Goal: Task Accomplishment & Management: Use online tool/utility

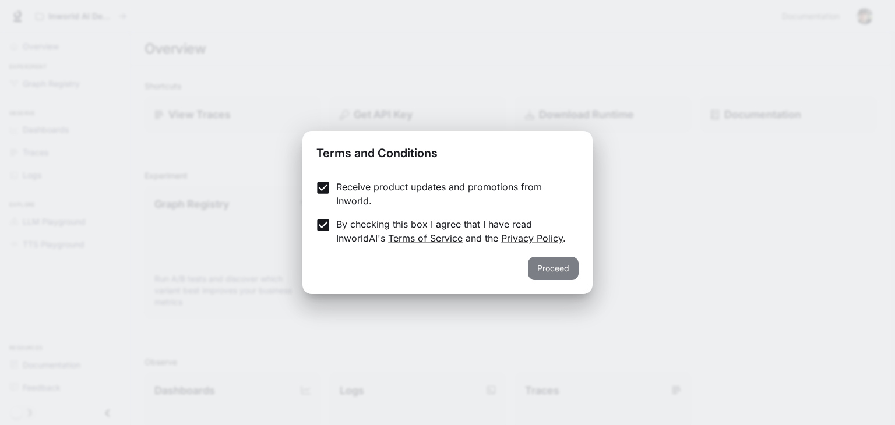
click at [560, 273] on button "Proceed" at bounding box center [553, 268] width 51 height 23
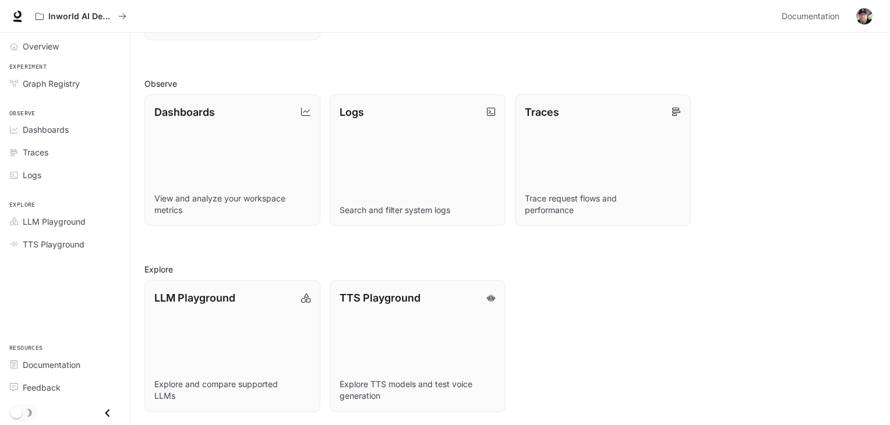
scroll to position [279, 0]
click at [496, 307] on link "TTS Playground Explore TTS models and test voice generation" at bounding box center [418, 345] width 178 height 133
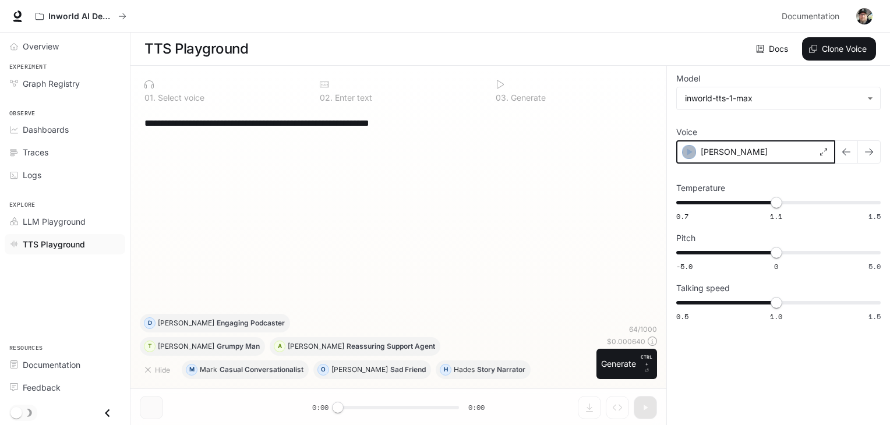
click at [690, 149] on icon "button" at bounding box center [689, 152] width 12 height 12
click at [827, 150] on icon at bounding box center [824, 152] width 7 height 7
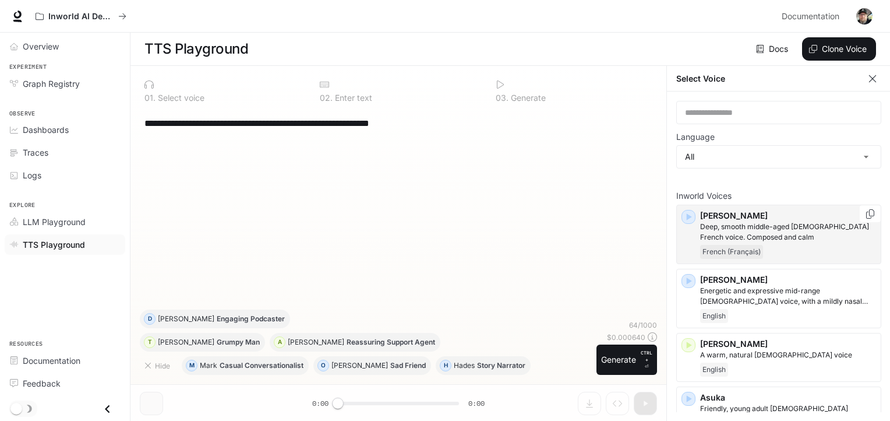
click at [689, 217] on icon "button" at bounding box center [689, 217] width 5 height 7
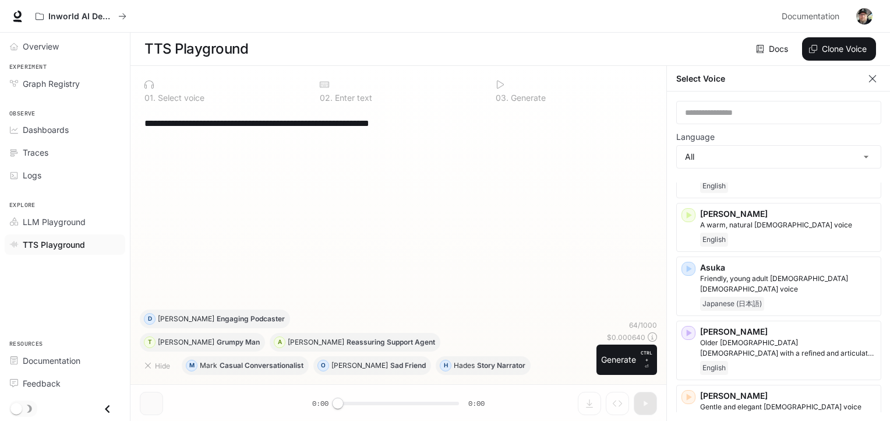
scroll to position [147, 0]
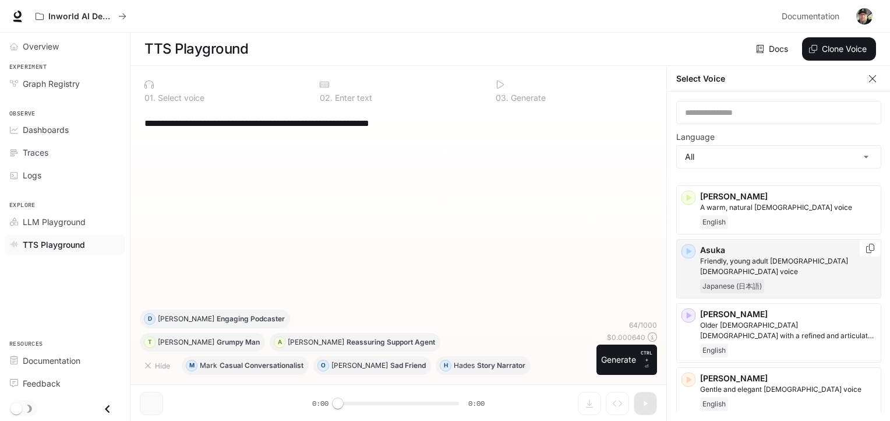
click at [687, 249] on icon "button" at bounding box center [689, 251] width 5 height 7
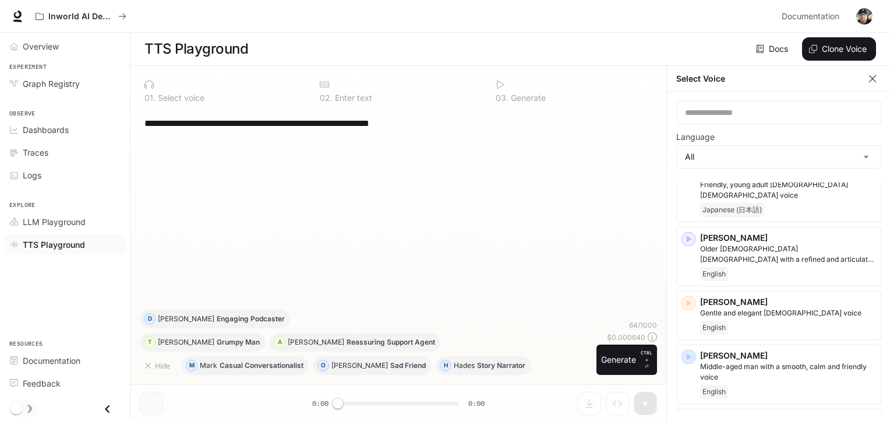
scroll to position [230, 0]
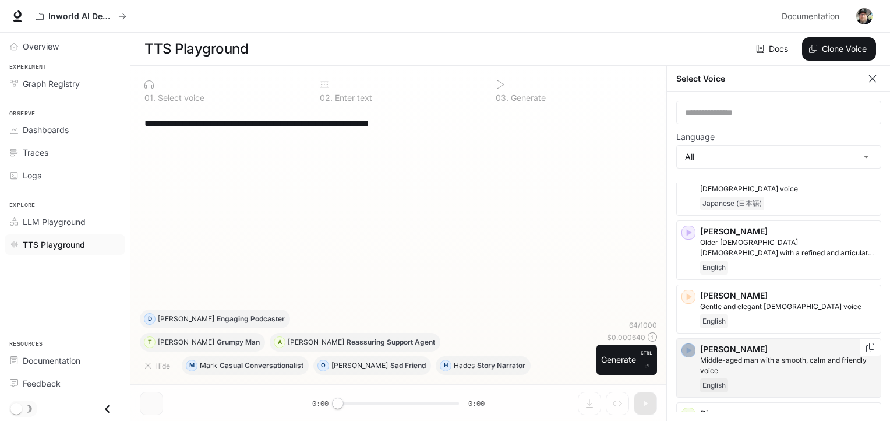
click at [687, 347] on icon "button" at bounding box center [689, 350] width 5 height 7
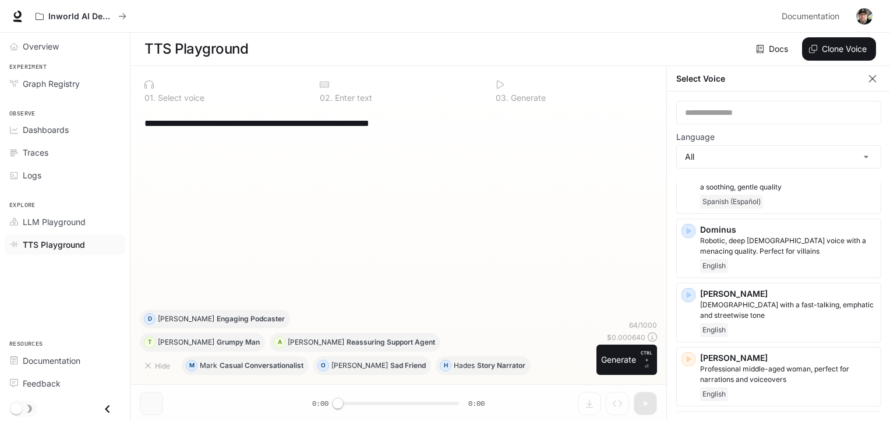
scroll to position [485, 0]
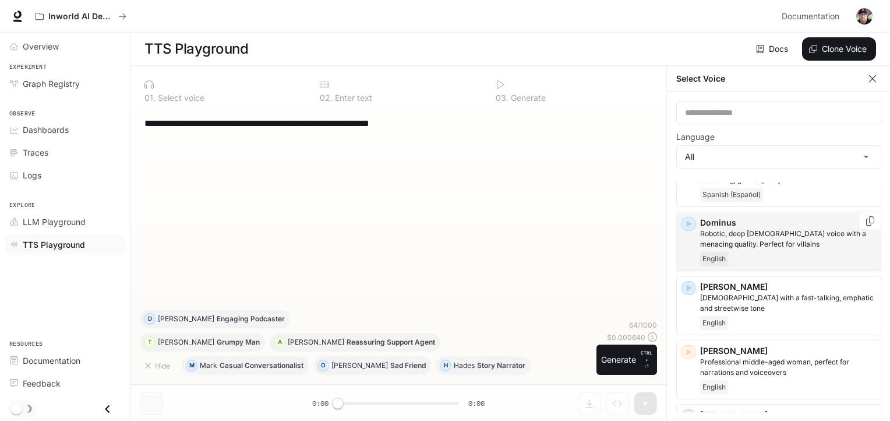
click at [687, 220] on icon "button" at bounding box center [689, 223] width 5 height 7
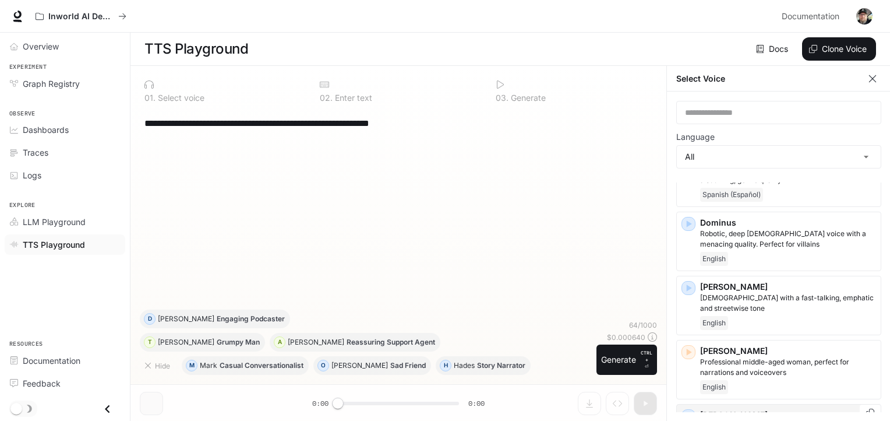
click at [685, 410] on icon "button" at bounding box center [689, 416] width 12 height 12
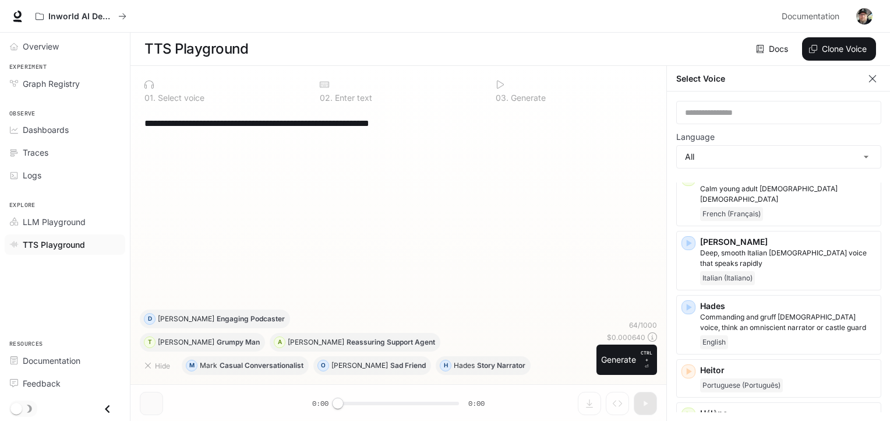
scroll to position [803, 0]
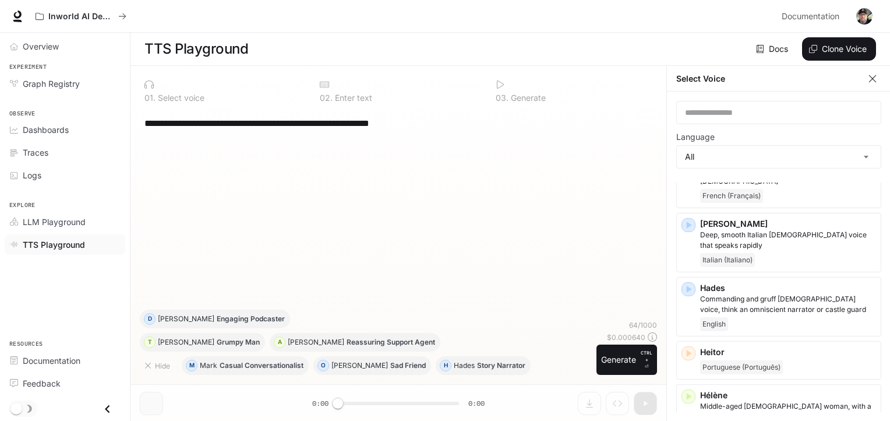
drag, startPoint x: 881, startPoint y: 246, endPoint x: 879, endPoint y: 253, distance: 6.6
click at [880, 254] on div "**********" at bounding box center [779, 256] width 224 height 330
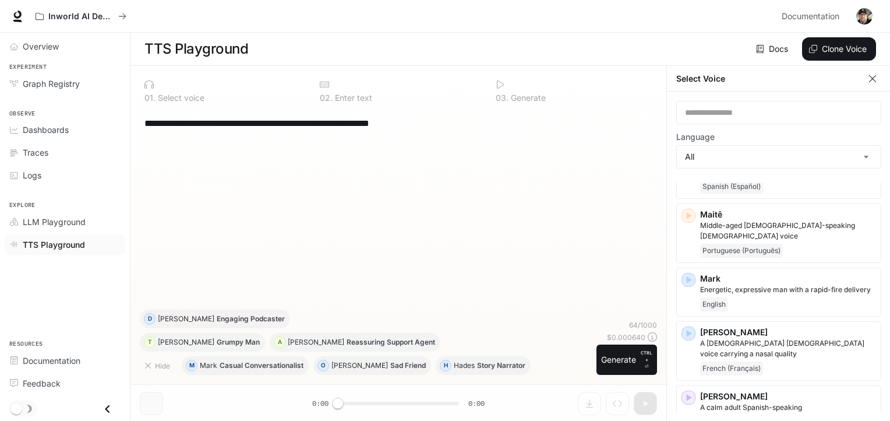
scroll to position [1618, 0]
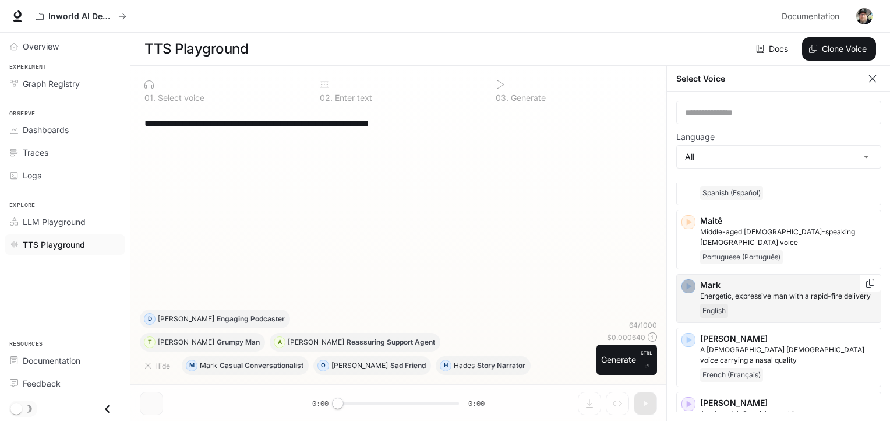
click at [687, 283] on icon "button" at bounding box center [689, 286] width 5 height 7
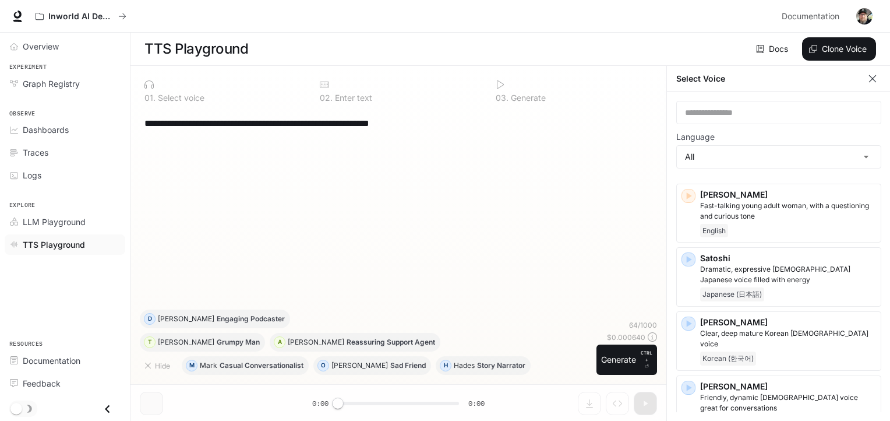
scroll to position [2344, 0]
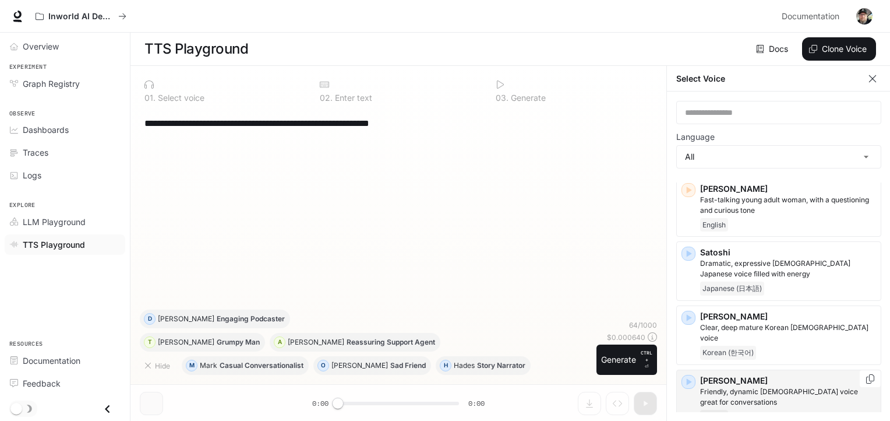
click at [687, 378] on icon "button" at bounding box center [689, 381] width 5 height 7
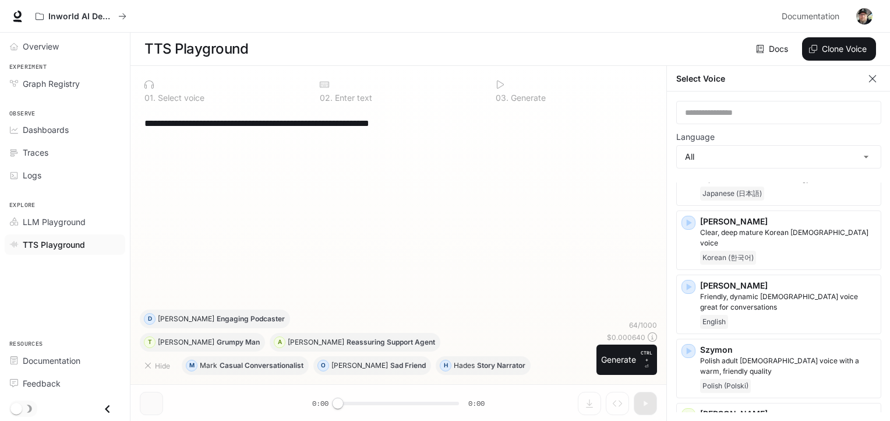
scroll to position [2445, 0]
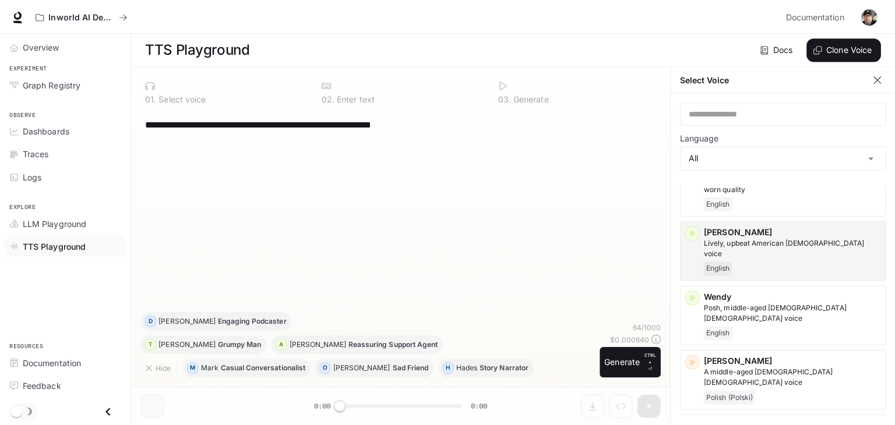
scroll to position [2722, 0]
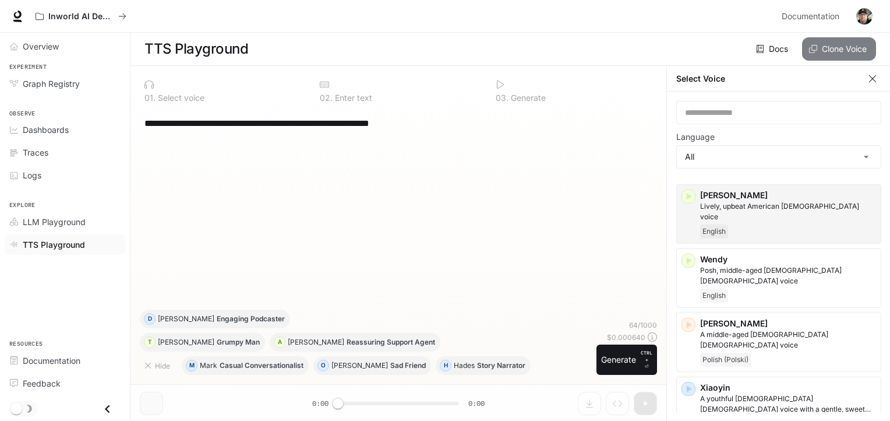
click at [821, 47] on button "Clone Voice" at bounding box center [839, 48] width 74 height 23
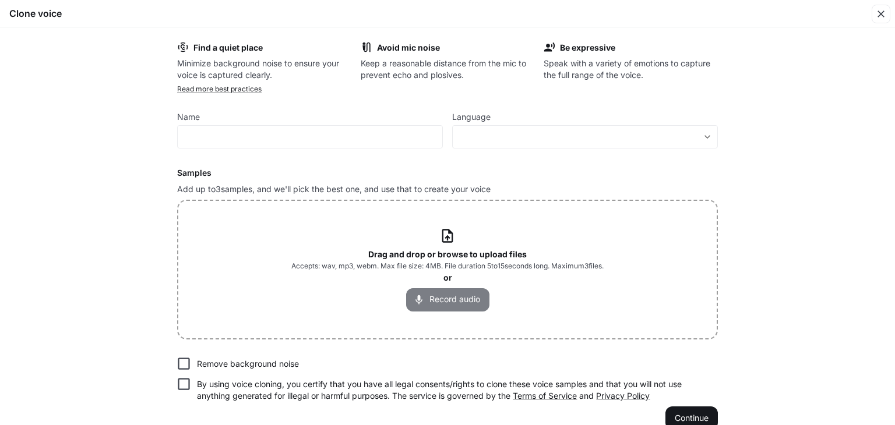
click at [440, 300] on button "Record audio" at bounding box center [447, 299] width 83 height 23
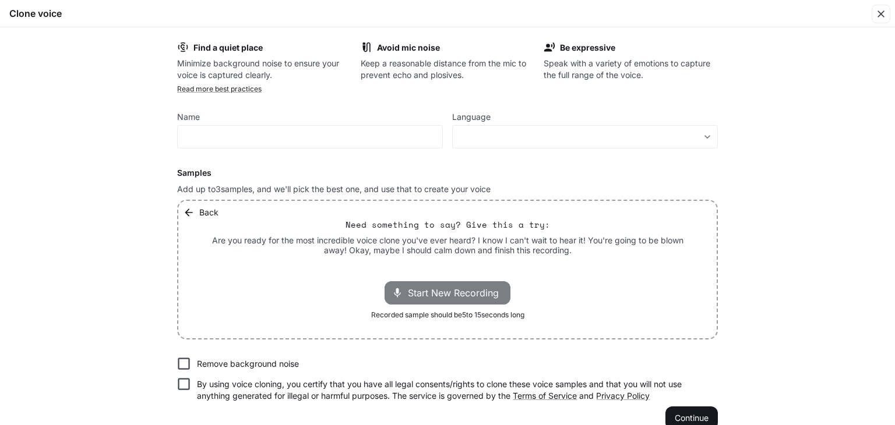
click at [439, 297] on span "Start New Recording" at bounding box center [457, 293] width 98 height 14
click at [404, 294] on span "Stop Recording" at bounding box center [434, 293] width 68 height 14
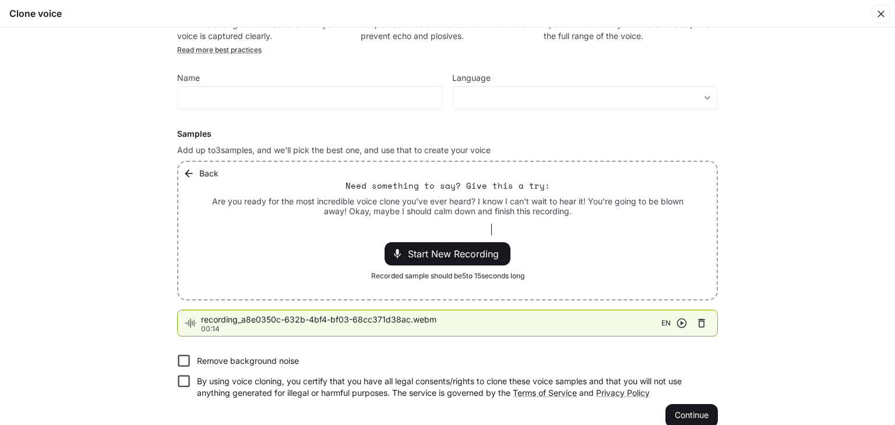
scroll to position [55, 0]
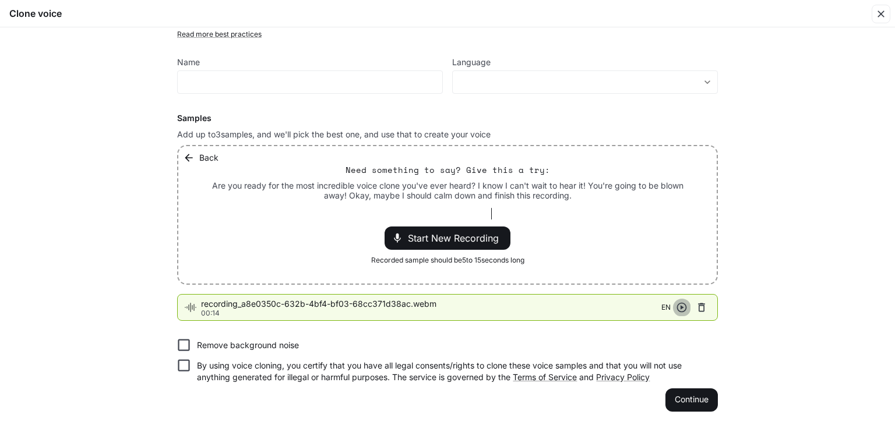
click at [678, 304] on icon "button" at bounding box center [682, 308] width 12 height 12
click at [687, 390] on button "Continue" at bounding box center [691, 400] width 52 height 23
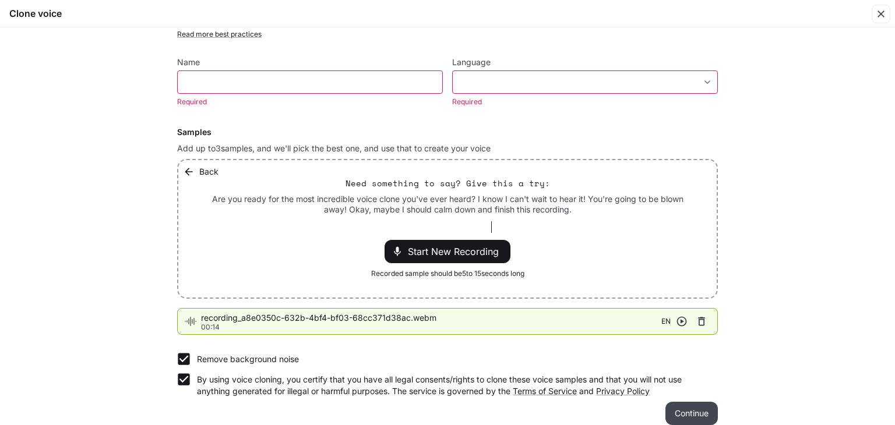
click at [686, 413] on button "Continue" at bounding box center [691, 413] width 52 height 23
click at [315, 84] on input "text" at bounding box center [310, 82] width 265 height 12
type input "**********"
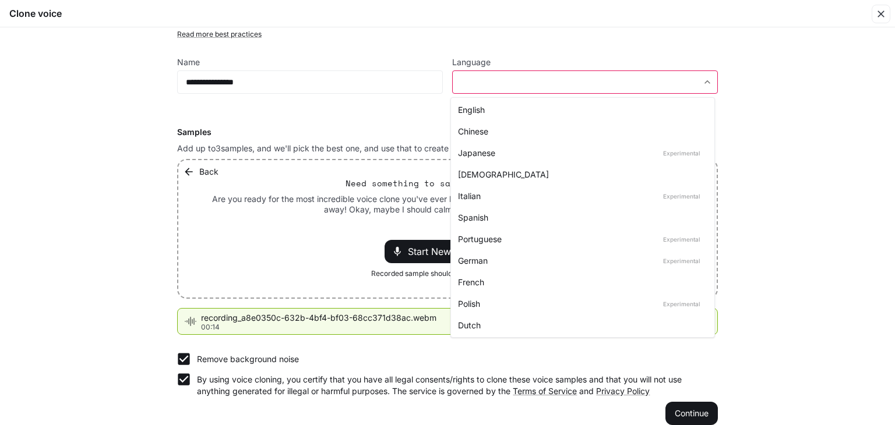
click at [706, 84] on body "**********" at bounding box center [447, 213] width 895 height 426
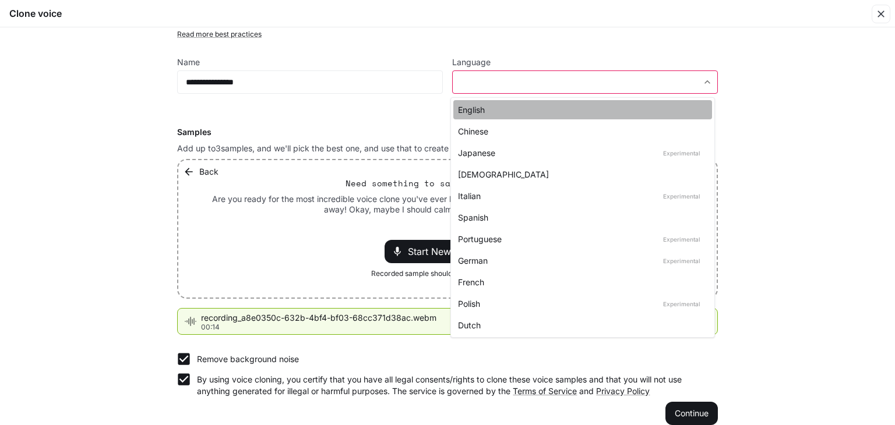
click at [522, 106] on div "English" at bounding box center [580, 110] width 245 height 12
type input "*****"
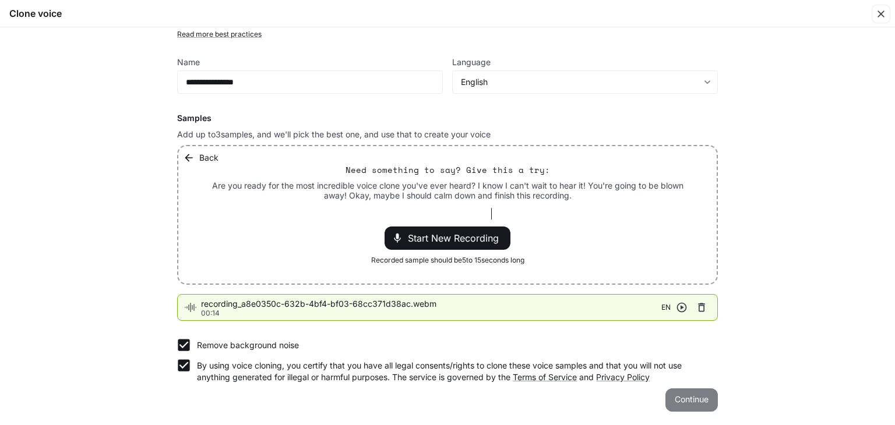
click at [685, 395] on button "Continue" at bounding box center [691, 400] width 52 height 23
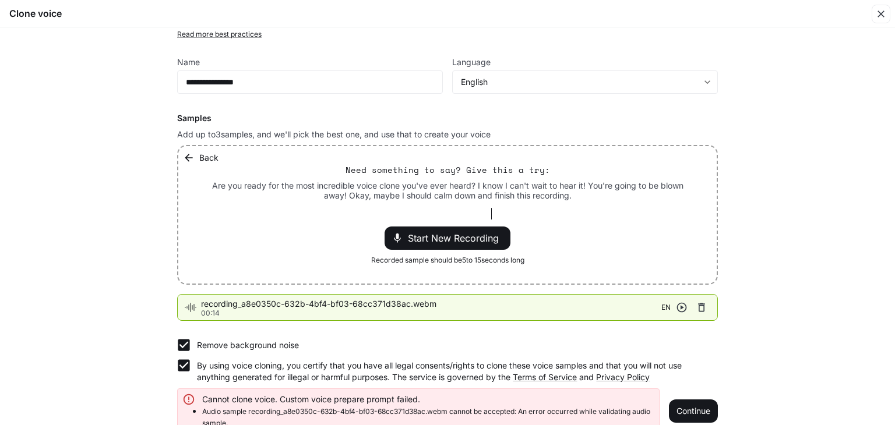
scroll to position [79, 0]
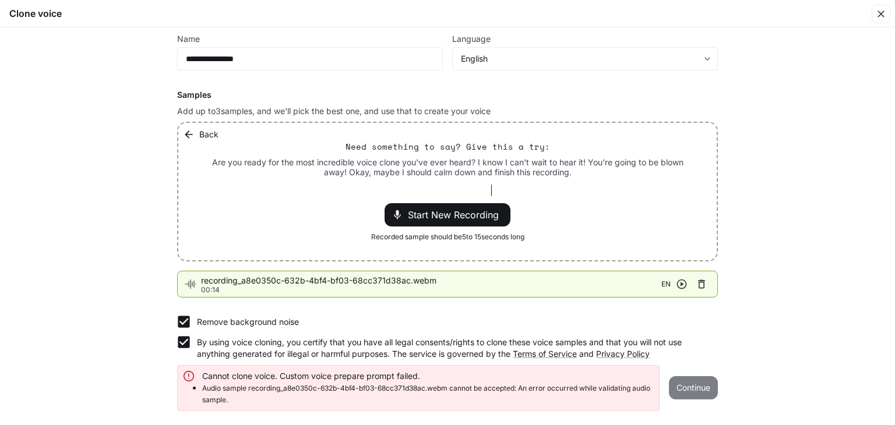
click at [689, 387] on button "Continue" at bounding box center [693, 387] width 49 height 23
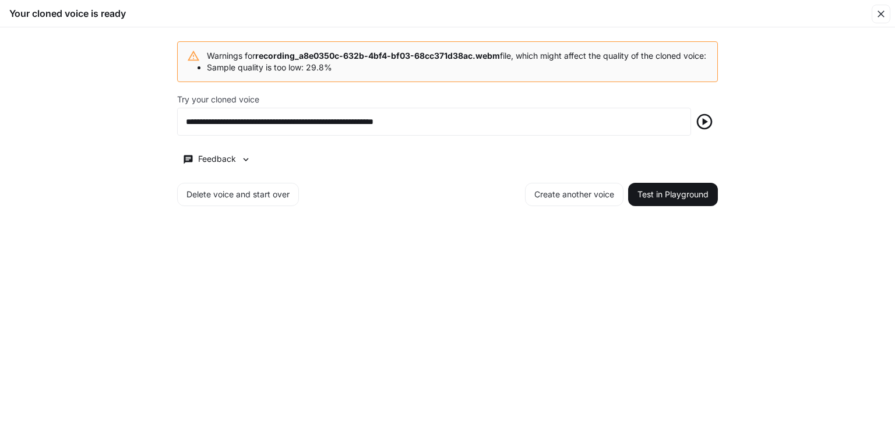
scroll to position [2773, 0]
click at [677, 204] on button "Test in Playground" at bounding box center [673, 194] width 90 height 23
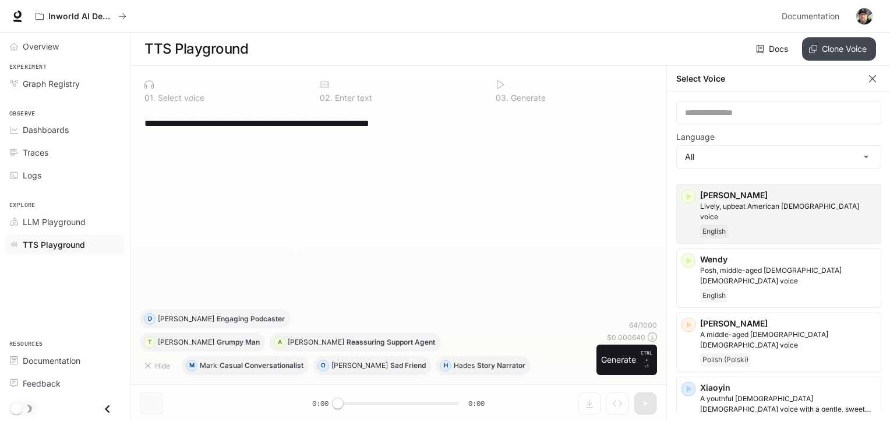
click at [854, 42] on button "Clone Voice" at bounding box center [839, 48] width 74 height 23
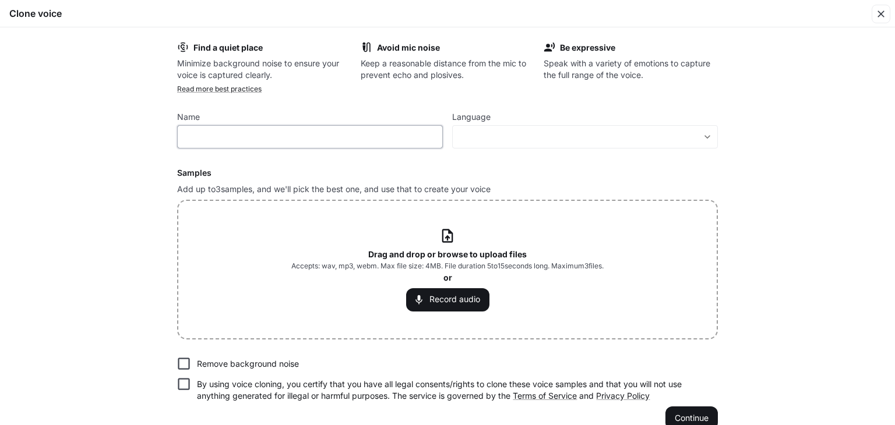
click at [324, 141] on input "text" at bounding box center [310, 137] width 265 height 12
type input "**********"
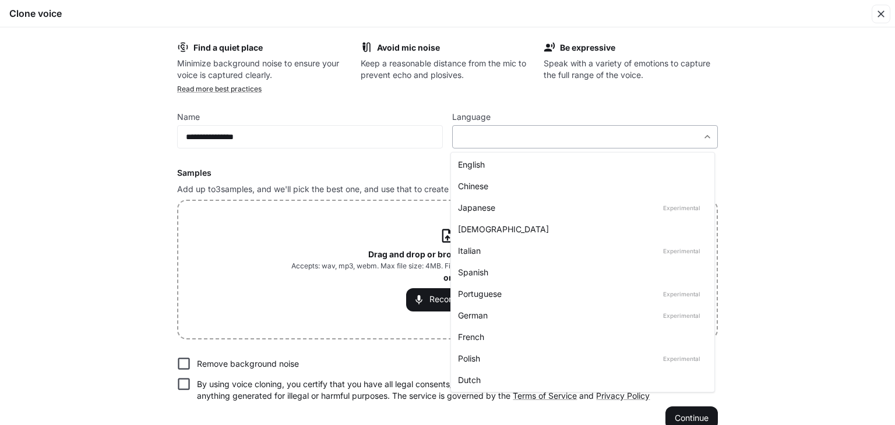
click at [708, 136] on body "**********" at bounding box center [447, 213] width 895 height 426
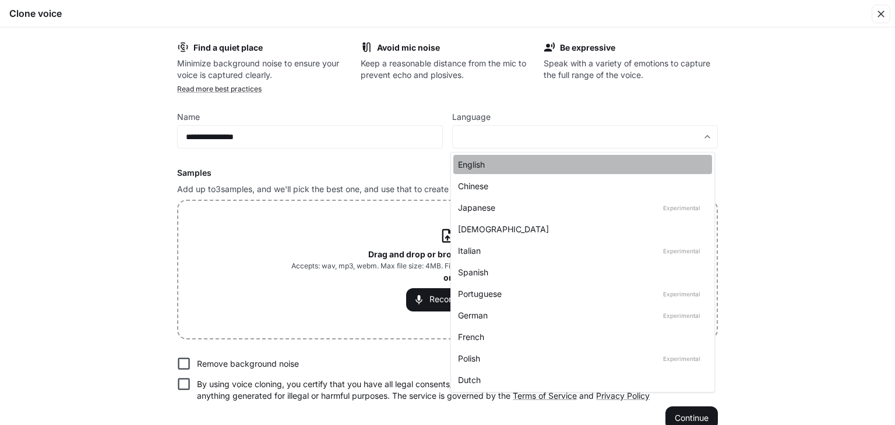
click at [525, 164] on div "English" at bounding box center [580, 164] width 245 height 12
type input "*****"
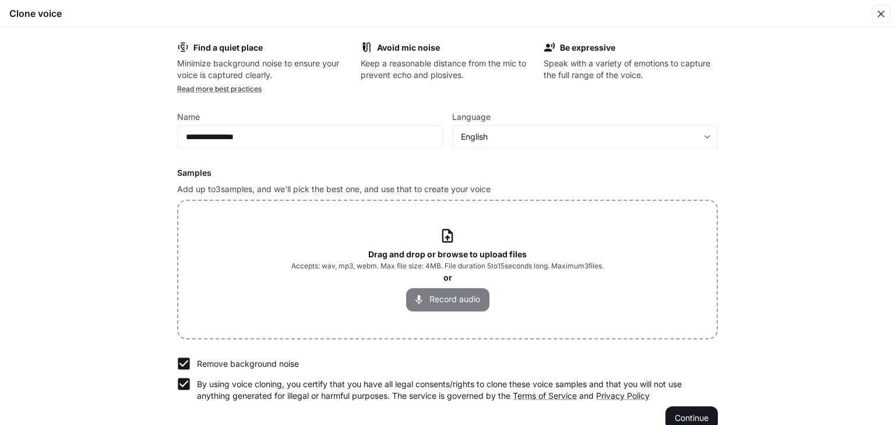
click at [449, 293] on button "Record audio" at bounding box center [447, 299] width 83 height 23
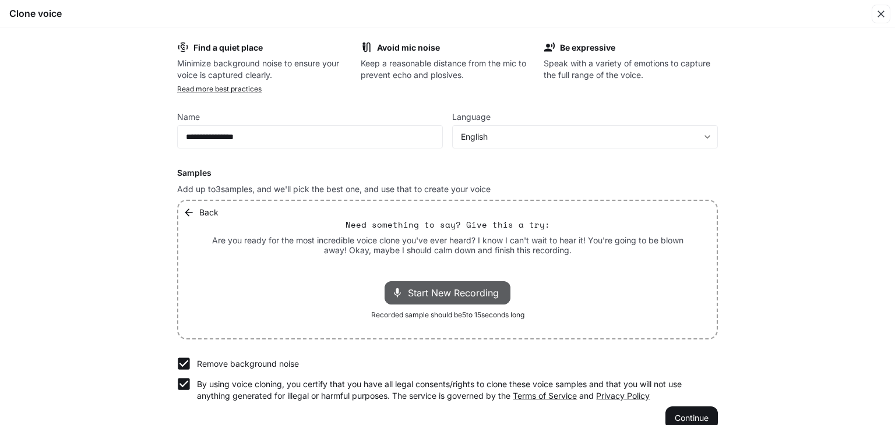
click at [449, 293] on span "Start New Recording" at bounding box center [457, 293] width 98 height 14
click at [449, 293] on span "Stop Recording" at bounding box center [434, 293] width 68 height 14
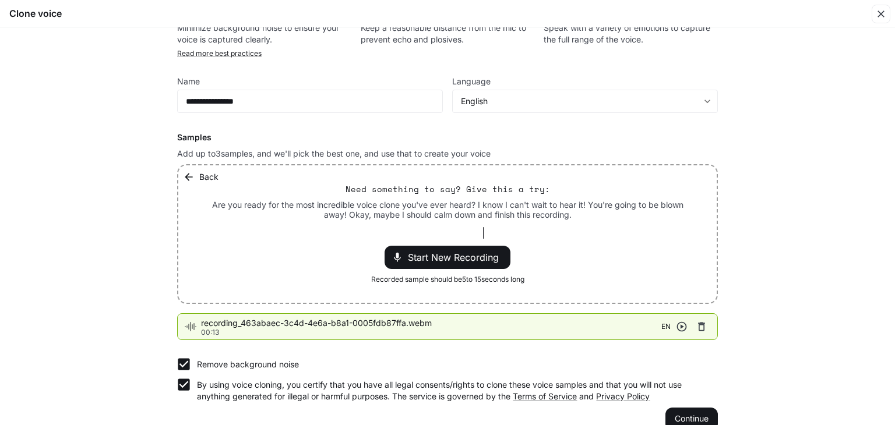
scroll to position [55, 0]
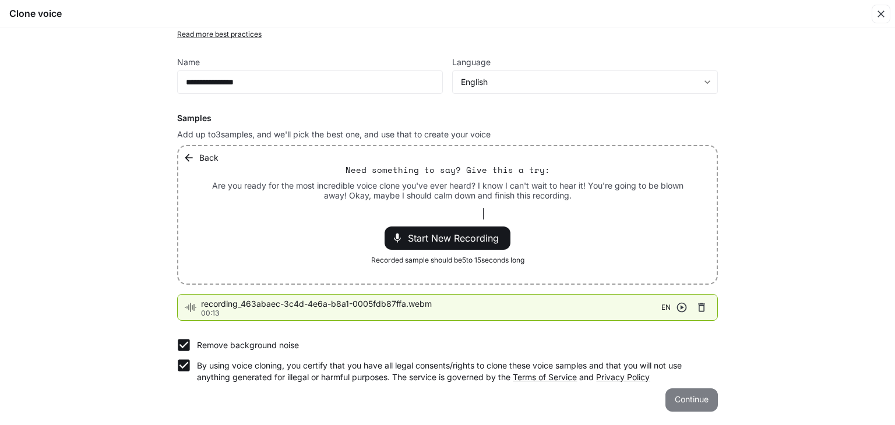
click at [701, 399] on button "Continue" at bounding box center [691, 400] width 52 height 23
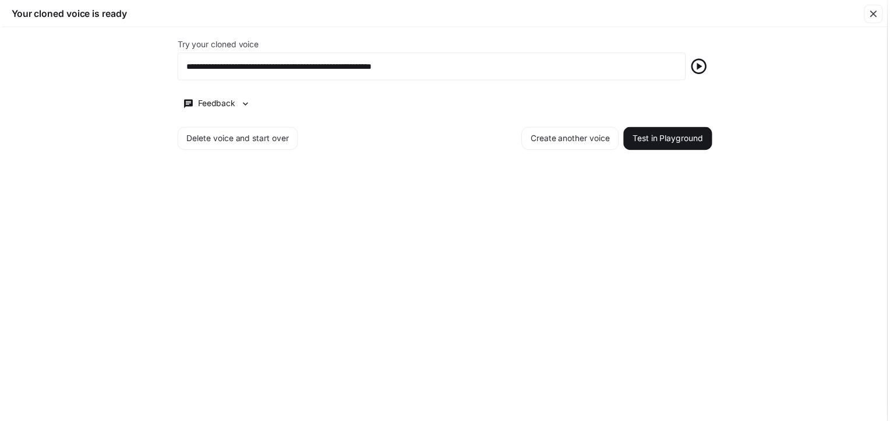
scroll to position [2816, 0]
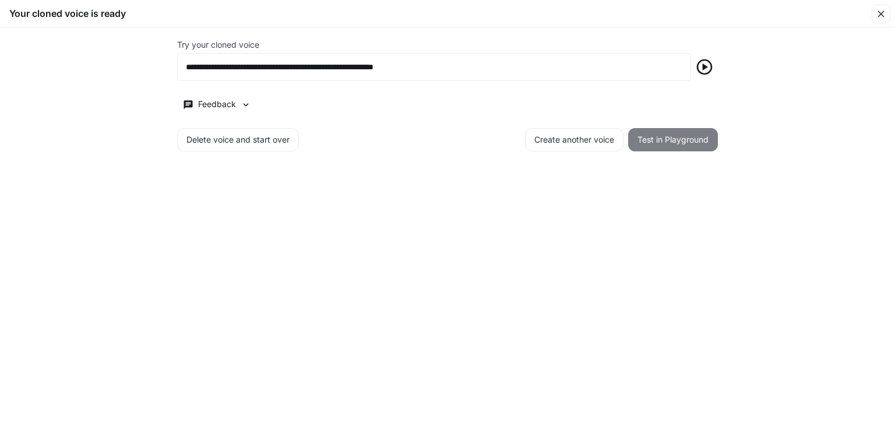
click at [682, 136] on button "Test in Playground" at bounding box center [673, 139] width 90 height 23
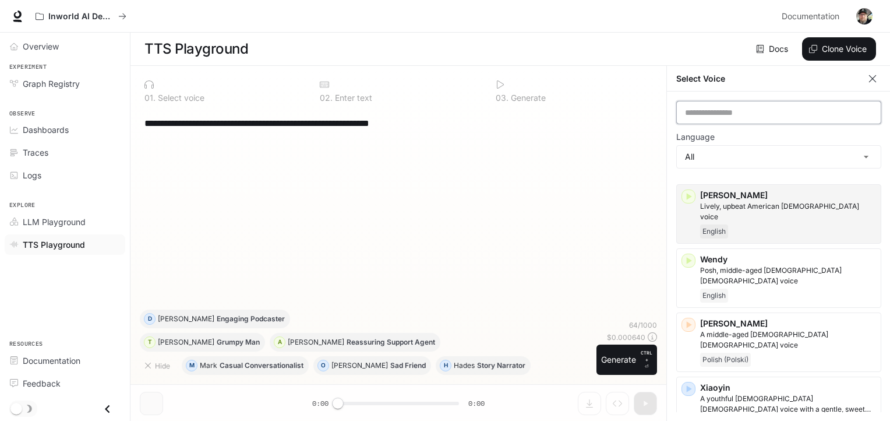
click at [810, 116] on input "text" at bounding box center [779, 113] width 204 height 12
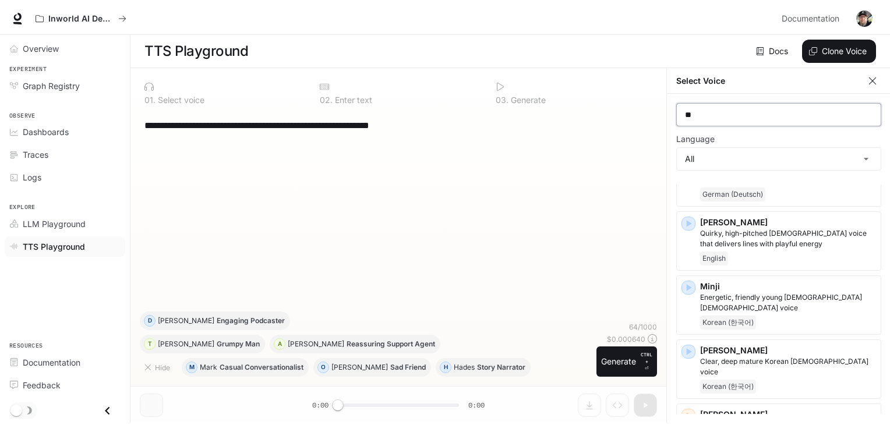
scroll to position [0, 0]
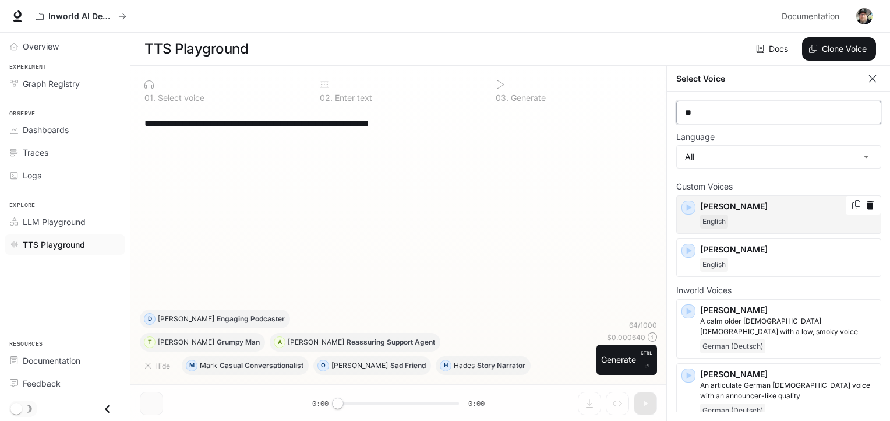
type input "**"
click at [687, 210] on icon "button" at bounding box center [689, 207] width 5 height 7
drag, startPoint x: 362, startPoint y: 185, endPoint x: 258, endPoint y: 198, distance: 105.0
click at [258, 198] on div "**********" at bounding box center [398, 209] width 517 height 200
click at [437, 127] on textarea "**********" at bounding box center [398, 123] width 508 height 13
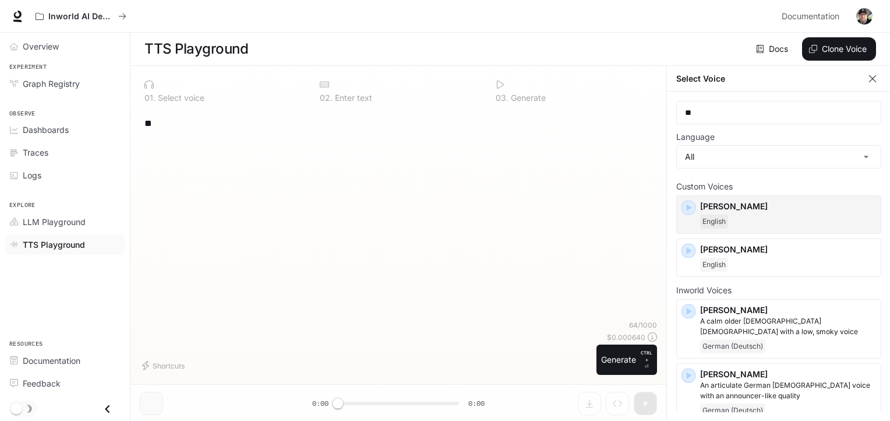
type textarea "*"
drag, startPoint x: 322, startPoint y: 149, endPoint x: 206, endPoint y: 158, distance: 116.3
click at [206, 158] on div "* ​" at bounding box center [398, 214] width 517 height 211
click at [178, 130] on textarea at bounding box center [398, 123] width 508 height 13
paste textarea "**********"
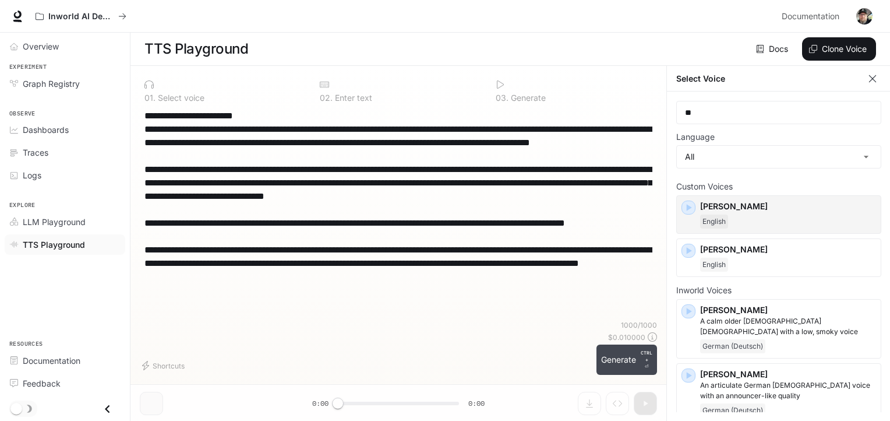
type textarea "**********"
click at [630, 361] on button "Generate CTRL + ⏎" at bounding box center [627, 359] width 61 height 30
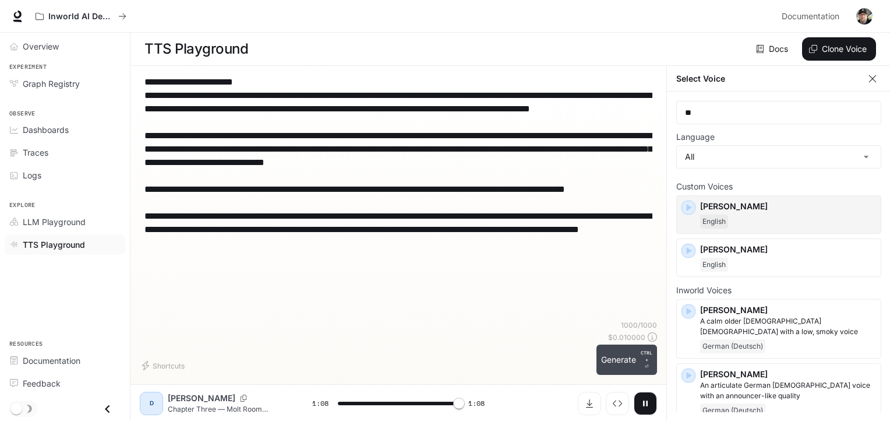
type input "*"
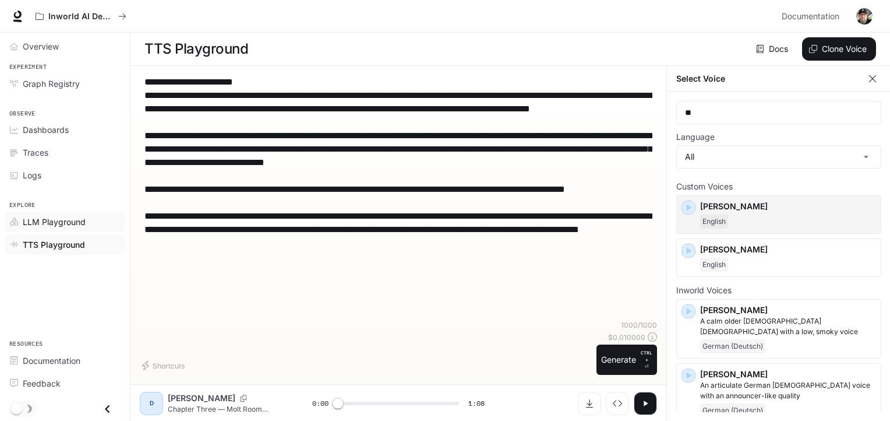
drag, startPoint x: 13, startPoint y: 0, endPoint x: 44, endPoint y: 217, distance: 219.5
click at [44, 217] on span "LLM Playground" at bounding box center [54, 222] width 63 height 12
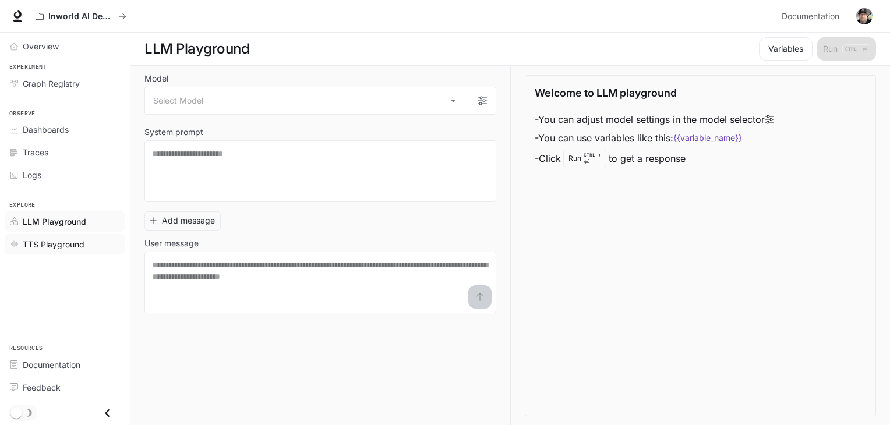
click at [26, 238] on span "TTS Playground" at bounding box center [54, 244] width 62 height 12
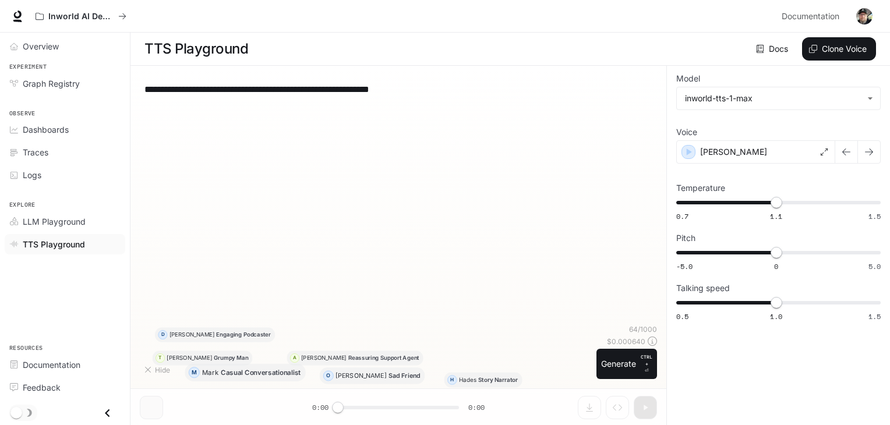
type textarea "**********"
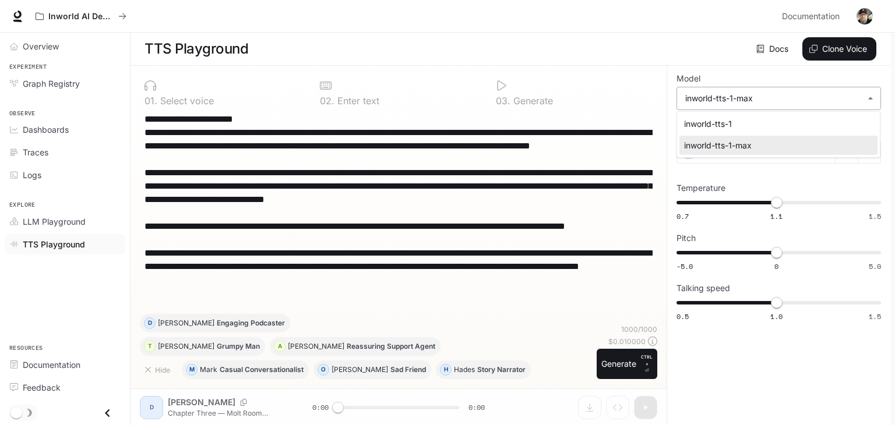
click at [874, 97] on body "**********" at bounding box center [447, 213] width 895 height 426
click at [874, 97] on div at bounding box center [447, 212] width 895 height 425
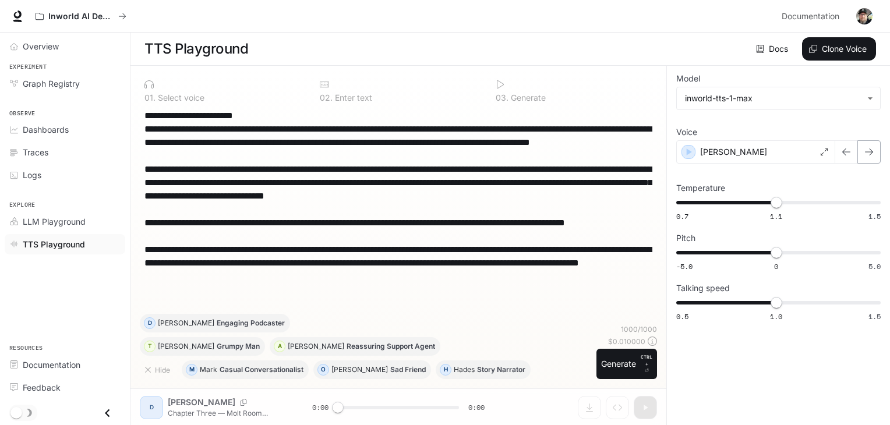
click at [872, 148] on icon "button" at bounding box center [869, 151] width 9 height 9
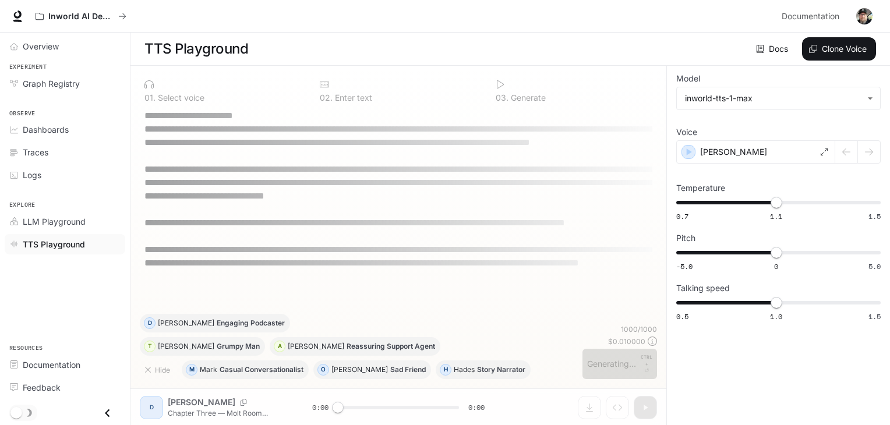
click at [848, 150] on div at bounding box center [857, 151] width 45 height 23
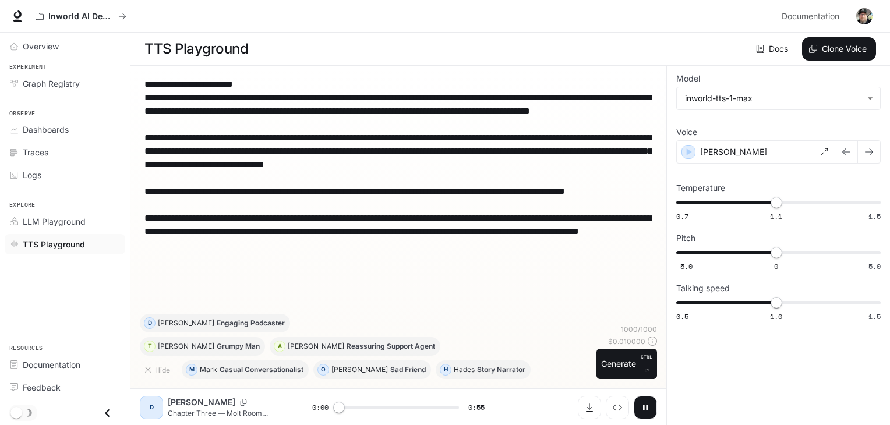
click at [848, 150] on icon "button" at bounding box center [846, 151] width 9 height 9
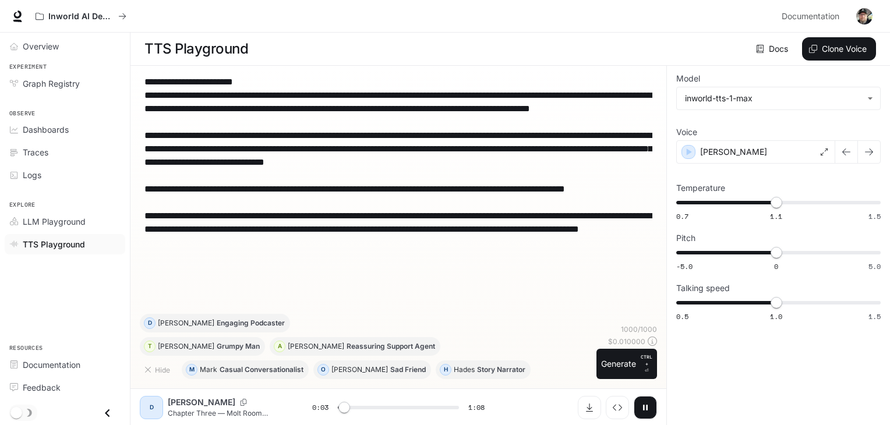
click at [646, 405] on icon "button" at bounding box center [645, 407] width 9 height 9
type input "***"
click at [761, 50] on icon at bounding box center [760, 49] width 8 height 8
